Goal: Check status: Check status

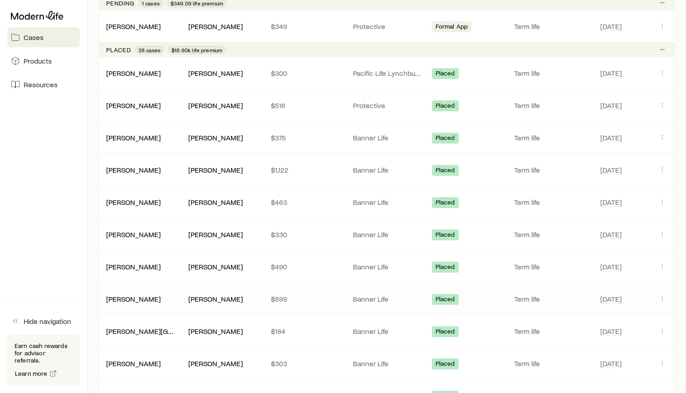
scroll to position [557, 0]
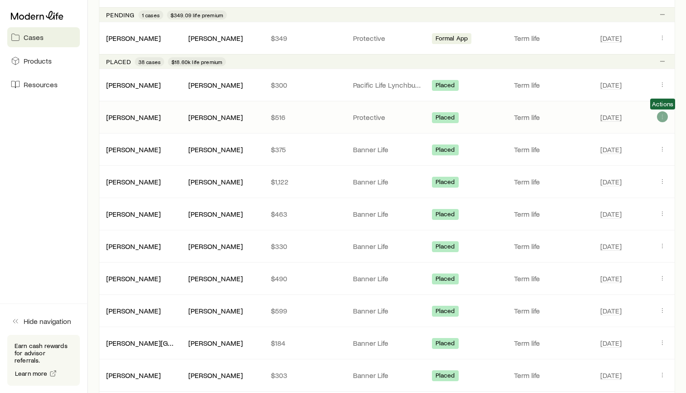
click at [661, 117] on icon "Client cases" at bounding box center [662, 116] width 7 height 7
click at [641, 115] on span "[DATE]" at bounding box center [626, 117] width 53 height 11
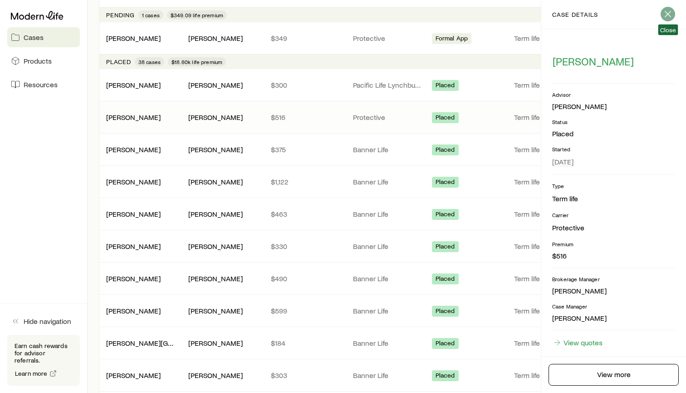
click at [667, 15] on line "button" at bounding box center [667, 13] width 5 height 5
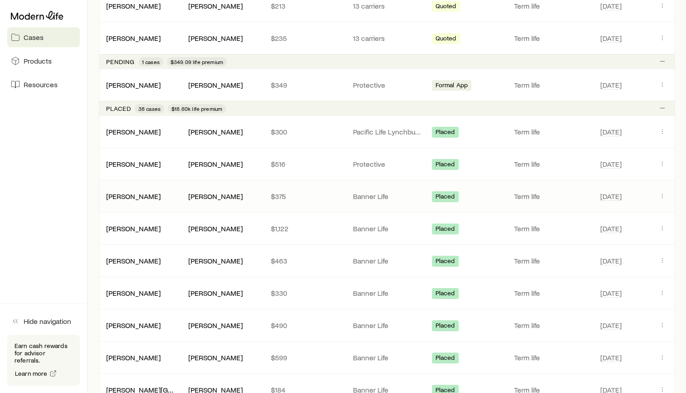
scroll to position [502, 0]
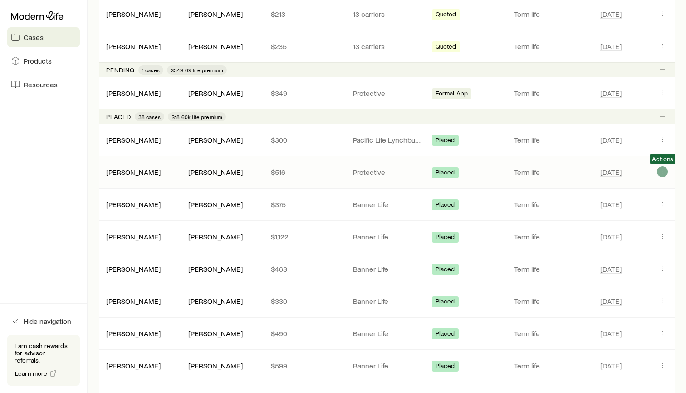
click at [665, 172] on icon "Client cases" at bounding box center [662, 171] width 7 height 7
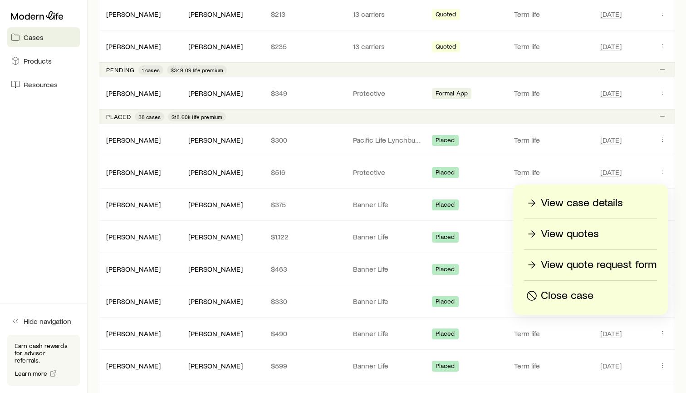
click at [563, 204] on p "View case details" at bounding box center [582, 203] width 82 height 15
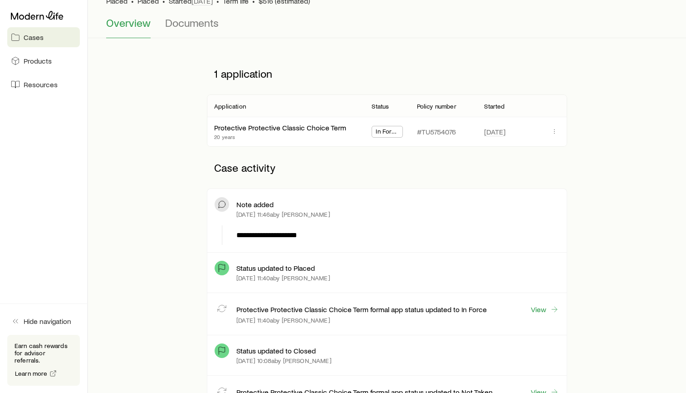
scroll to position [77, 0]
click at [553, 134] on icon "button" at bounding box center [554, 131] width 7 height 7
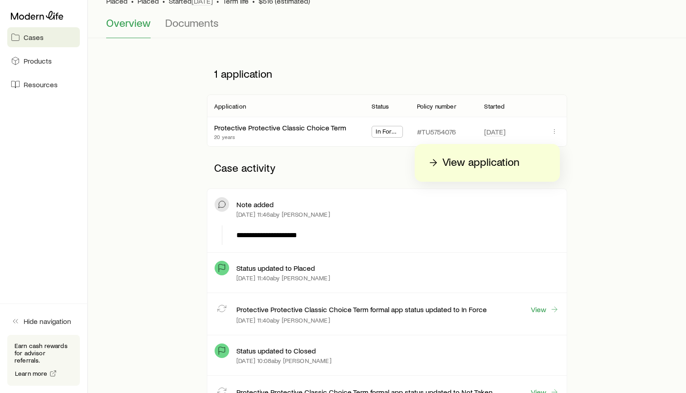
click at [473, 162] on p "View application" at bounding box center [480, 162] width 77 height 15
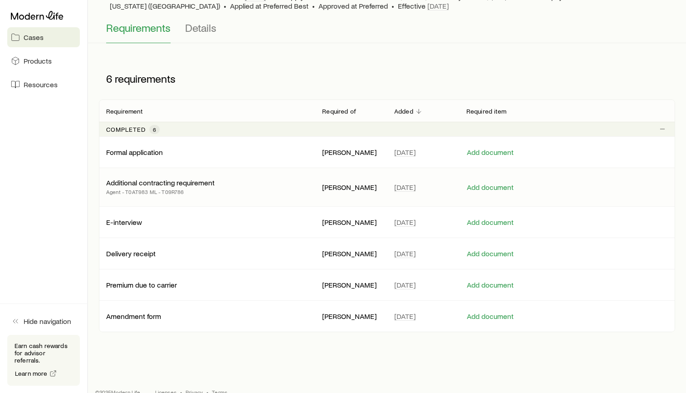
scroll to position [75, 0]
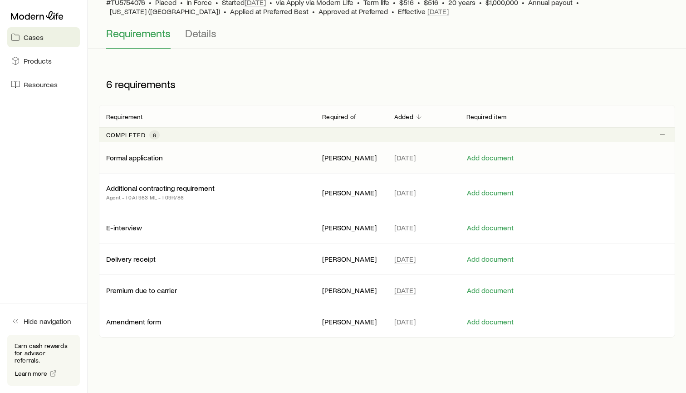
click at [159, 160] on p "Formal application" at bounding box center [134, 157] width 57 height 9
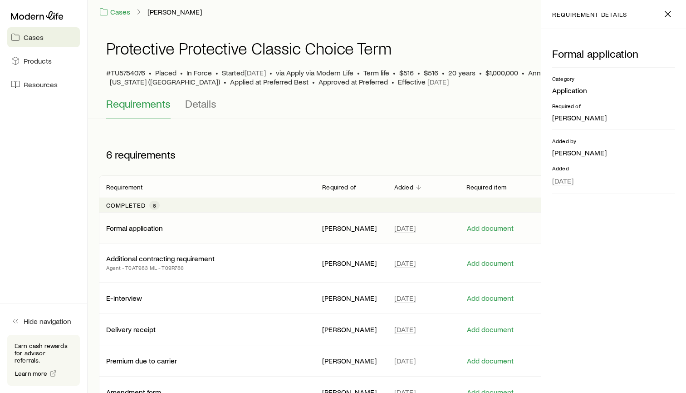
scroll to position [5, 0]
click at [663, 16] on icon "button" at bounding box center [668, 14] width 11 height 11
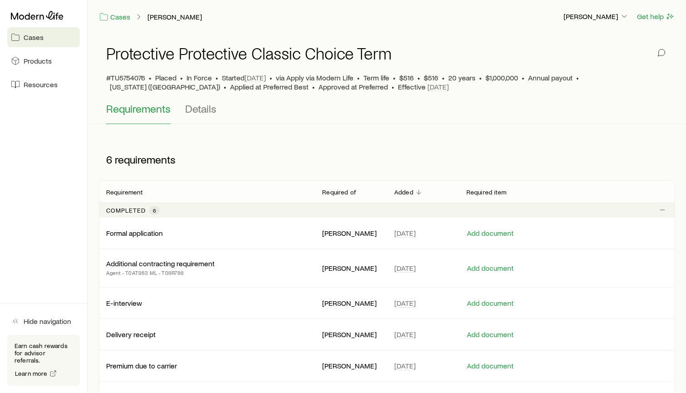
scroll to position [0, 0]
